Goal: Task Accomplishment & Management: Use online tool/utility

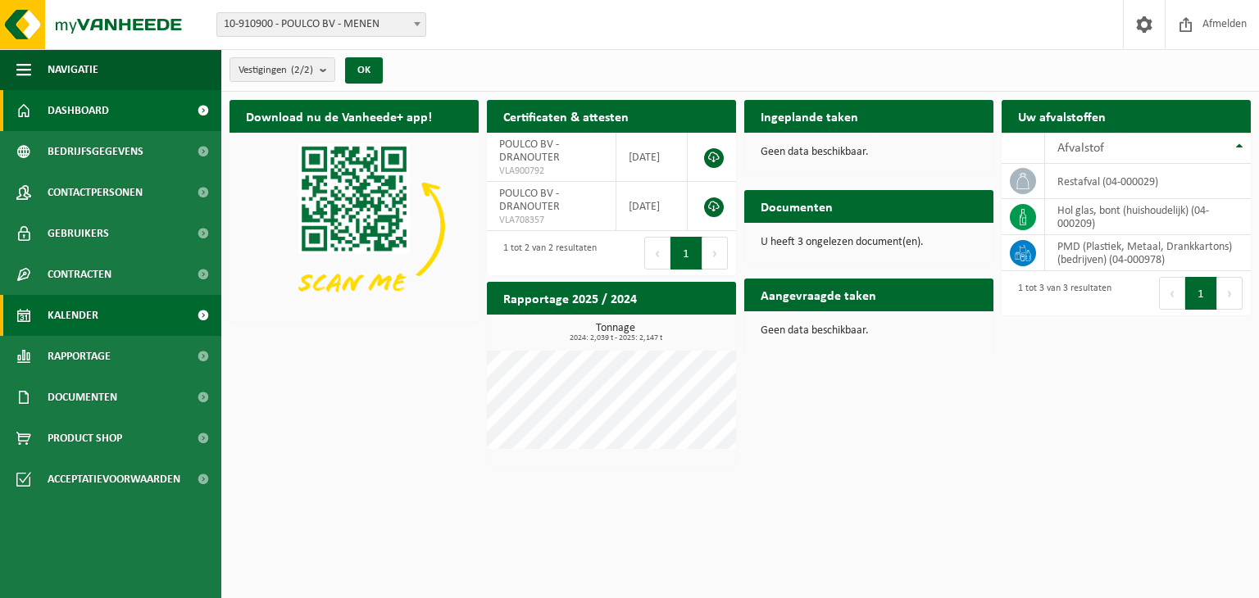
click at [88, 308] on span "Kalender" at bounding box center [73, 315] width 51 height 41
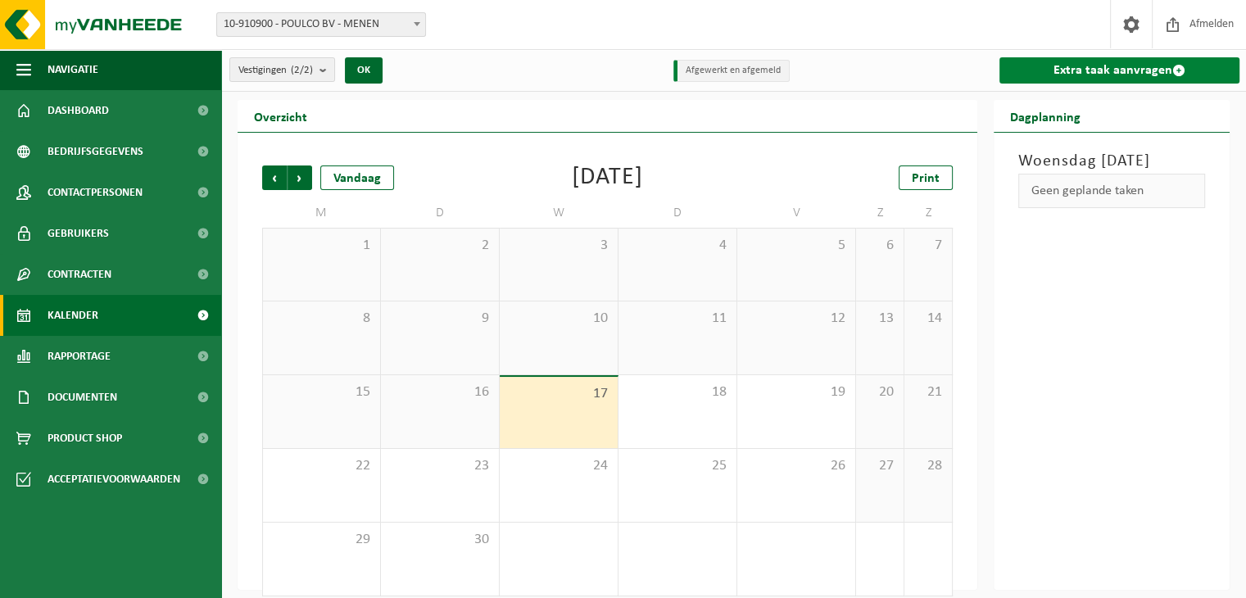
click at [1125, 63] on link "Extra taak aanvragen" at bounding box center [1120, 70] width 240 height 26
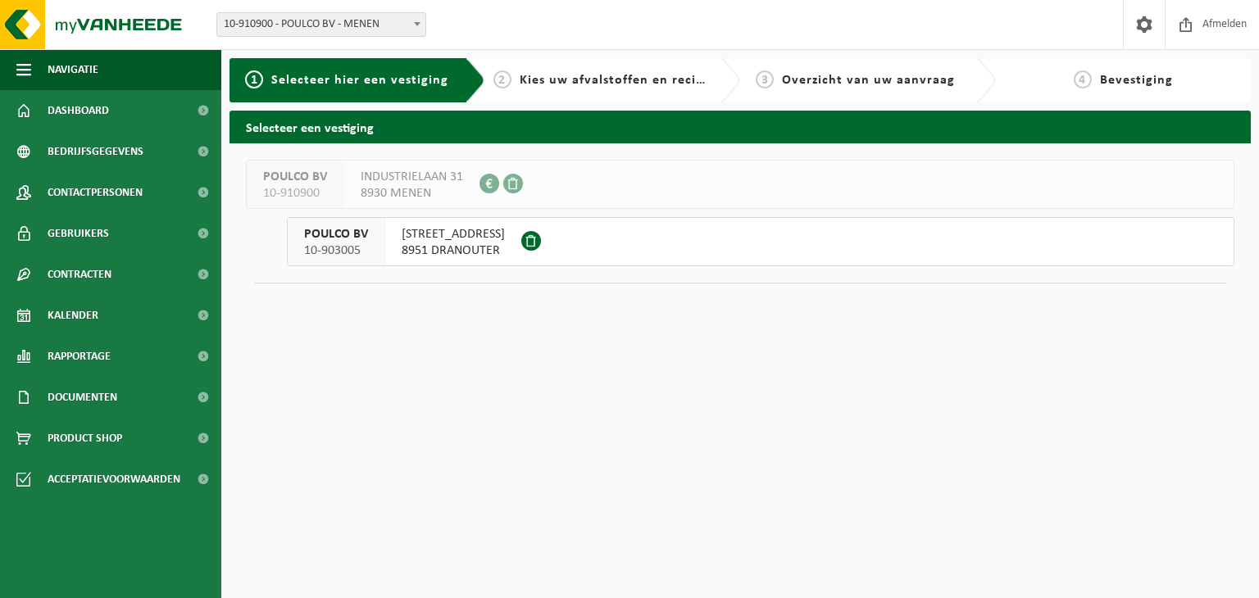
click at [449, 244] on span "8951 DRANOUTER" at bounding box center [452, 251] width 103 height 16
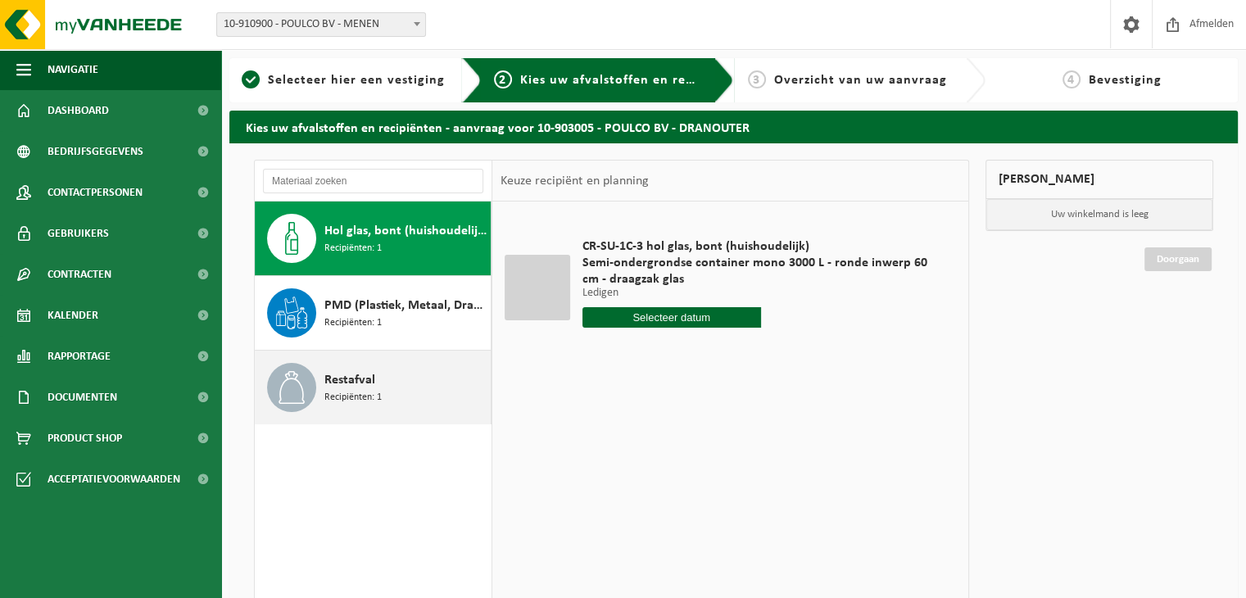
click at [366, 381] on span "Restafval" at bounding box center [349, 380] width 51 height 20
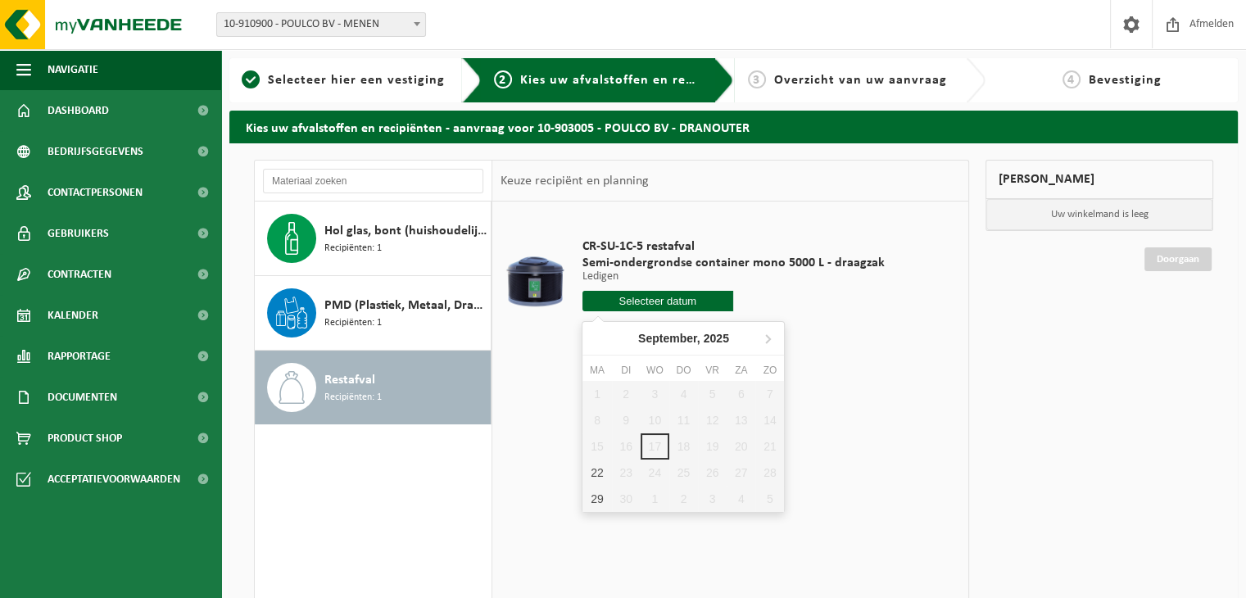
click at [639, 296] on input "text" at bounding box center [659, 301] width 152 height 20
click at [587, 466] on div "22" at bounding box center [597, 473] width 29 height 26
type input "Van 2025-09-22"
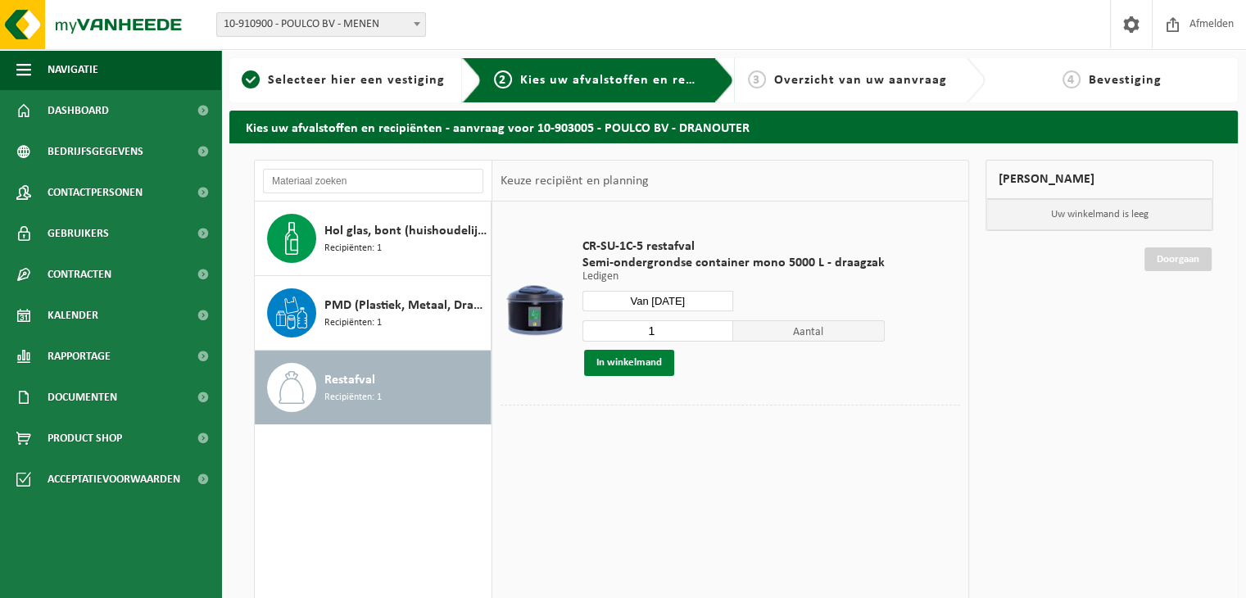
click at [645, 360] on button "In winkelmand" at bounding box center [629, 363] width 90 height 26
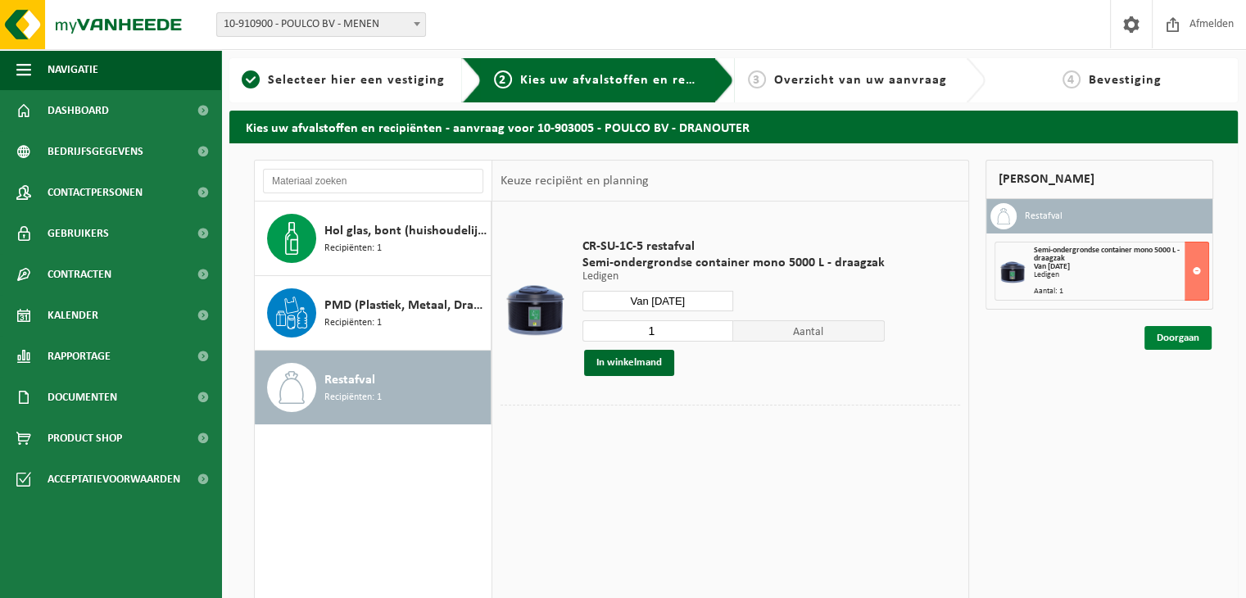
click at [1197, 338] on link "Doorgaan" at bounding box center [1178, 338] width 67 height 24
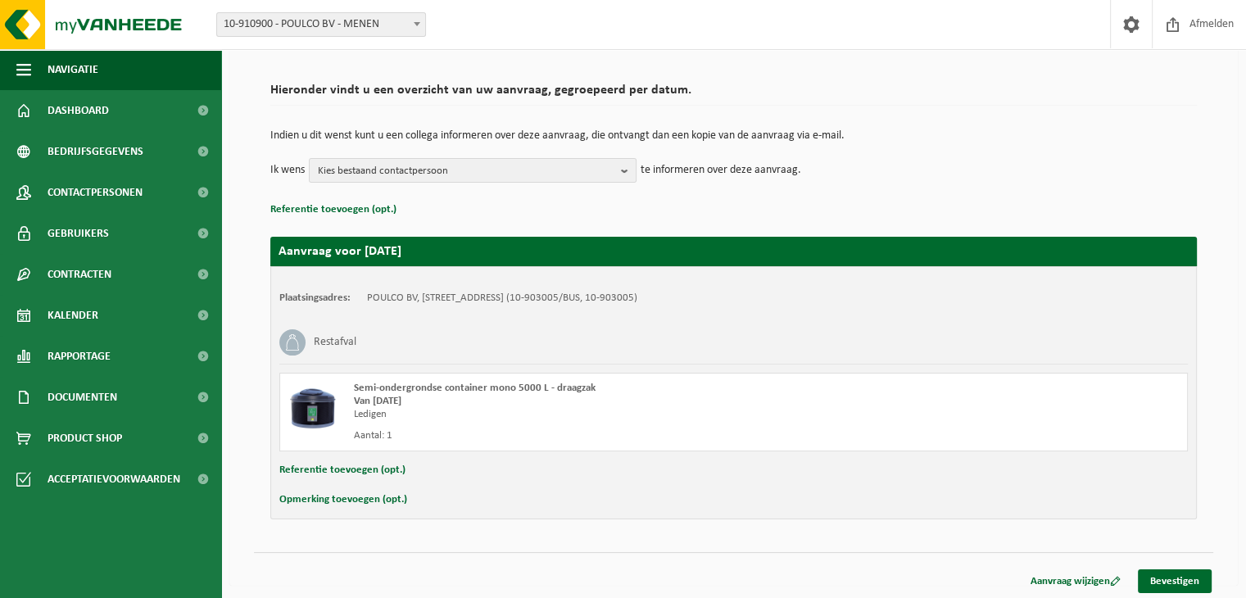
scroll to position [104, 0]
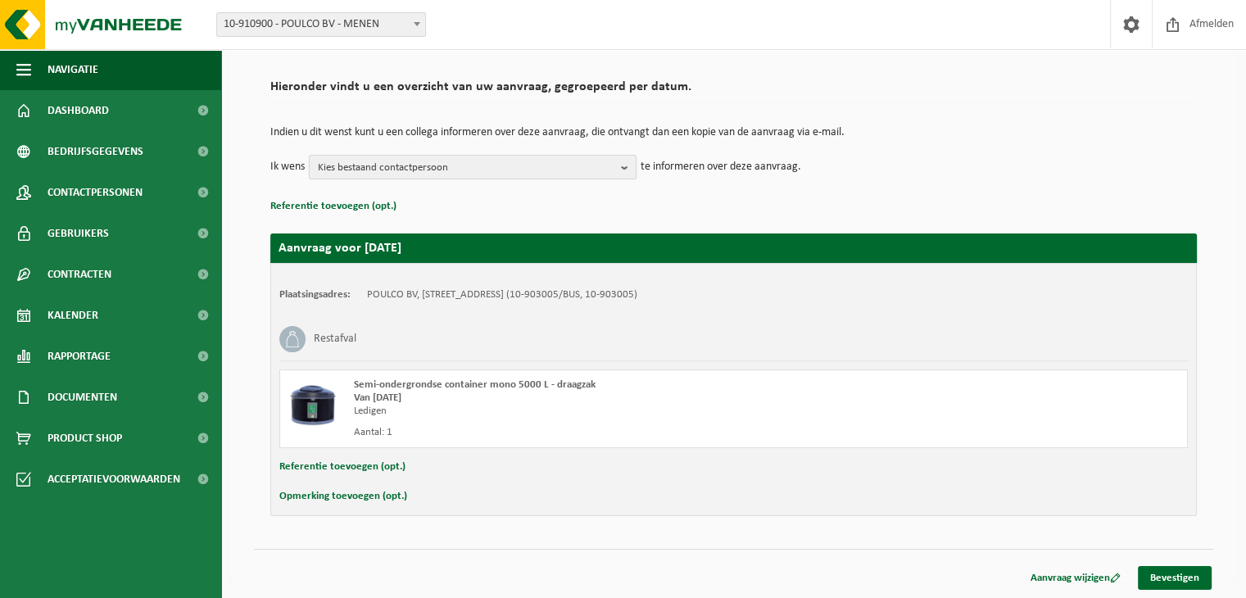
click at [623, 168] on b "button" at bounding box center [628, 167] width 15 height 23
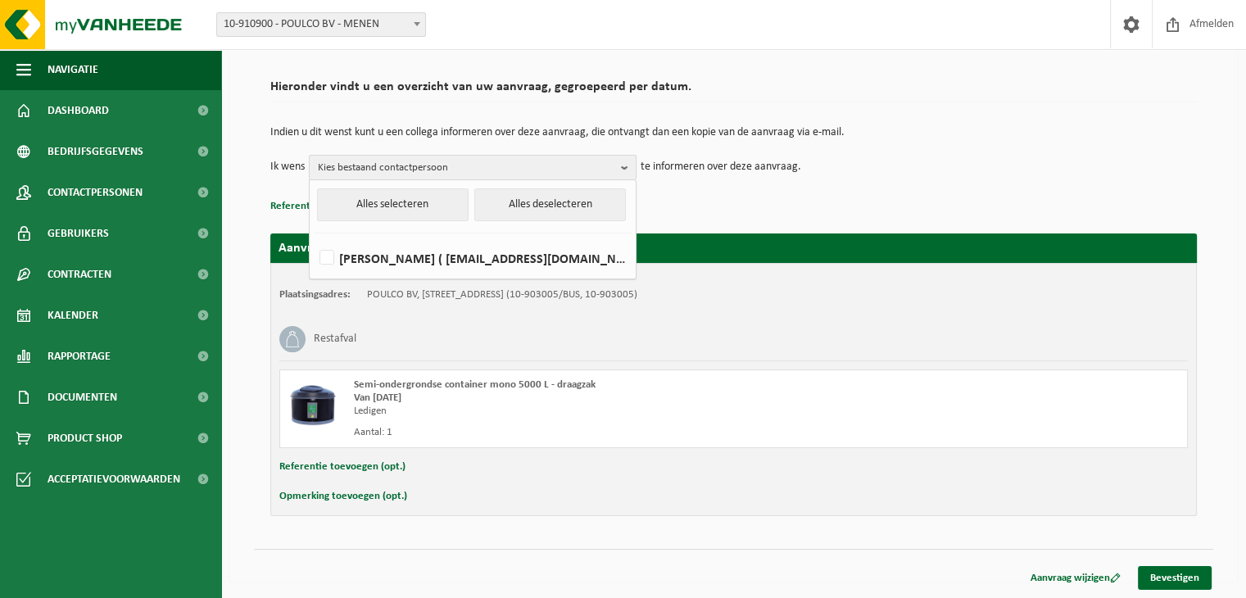
click at [623, 168] on b "button" at bounding box center [628, 168] width 15 height 24
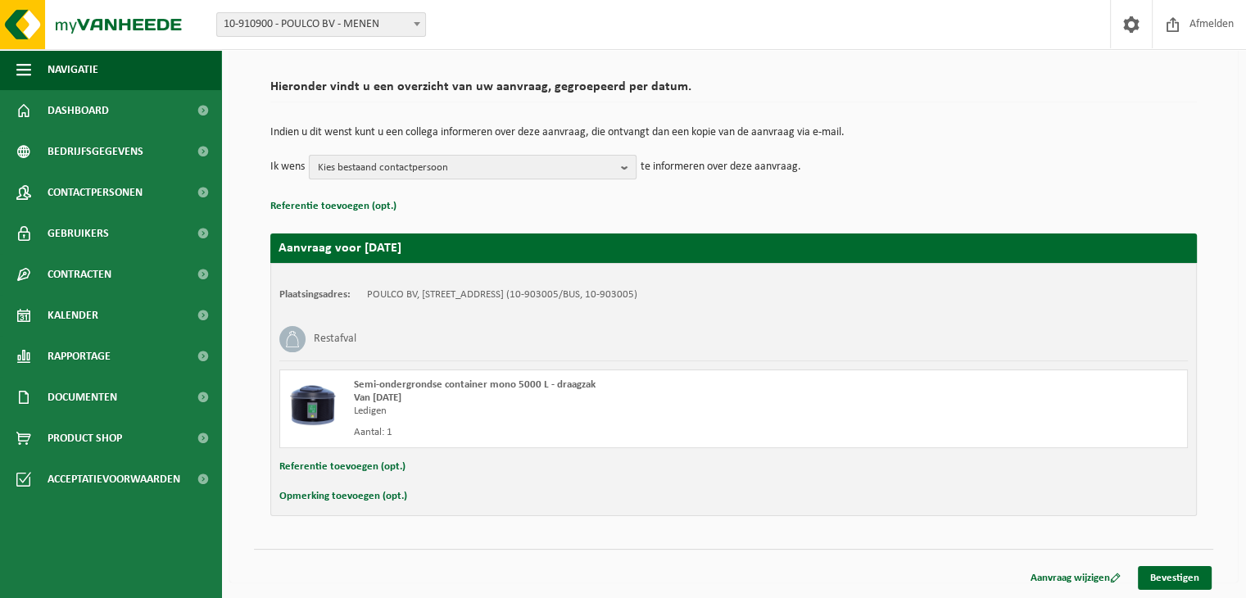
click at [623, 168] on b "button" at bounding box center [628, 167] width 15 height 23
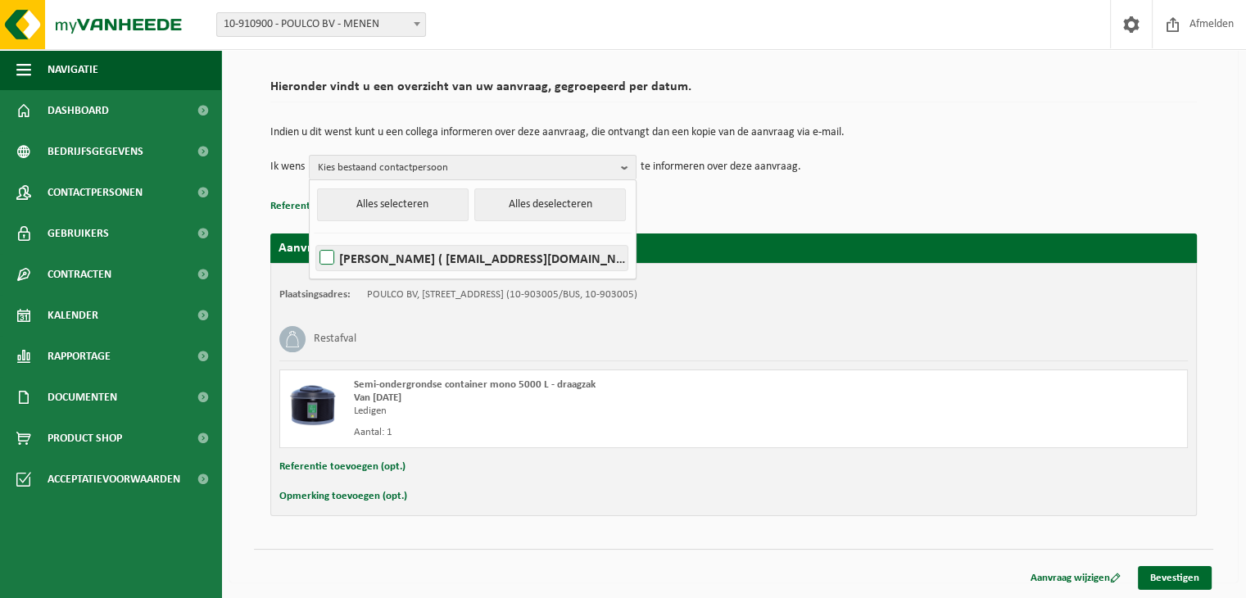
click at [329, 263] on label "[PERSON_NAME] ( [EMAIL_ADDRESS][DOMAIN_NAME] )" at bounding box center [471, 258] width 311 height 25
click at [314, 238] on input "[PERSON_NAME] ( [EMAIL_ADDRESS][DOMAIN_NAME] )" at bounding box center [313, 237] width 1 height 1
checkbox input "true"
click at [1165, 576] on link "Bevestigen" at bounding box center [1175, 578] width 74 height 24
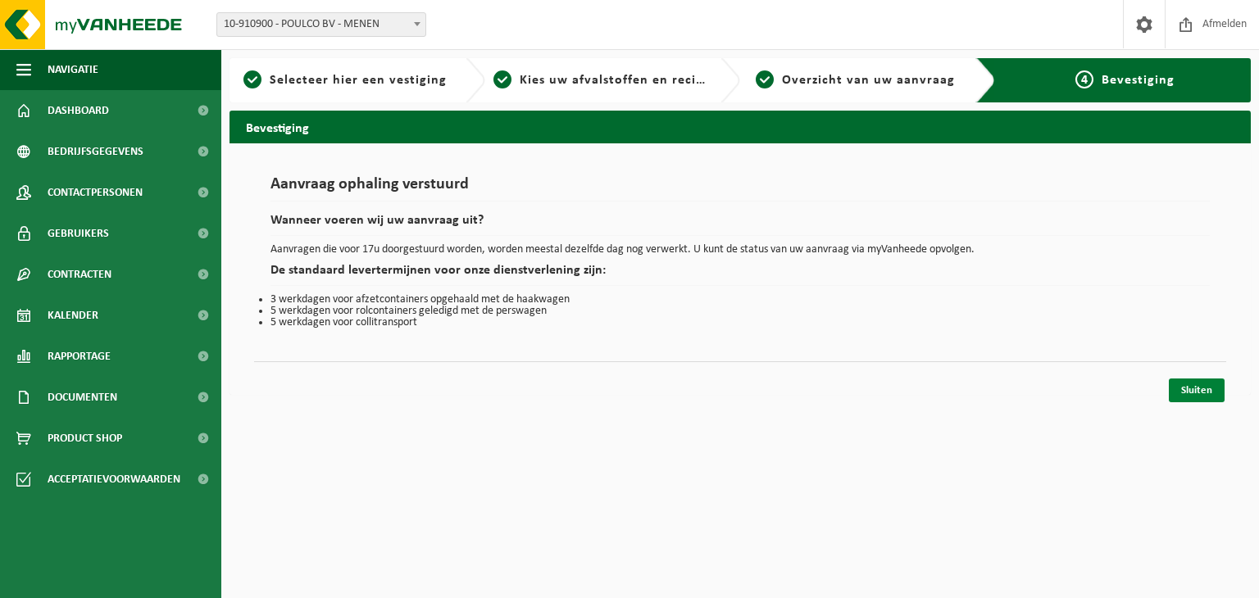
click at [1216, 392] on link "Sluiten" at bounding box center [1196, 391] width 56 height 24
